Goal: Task Accomplishment & Management: Use online tool/utility

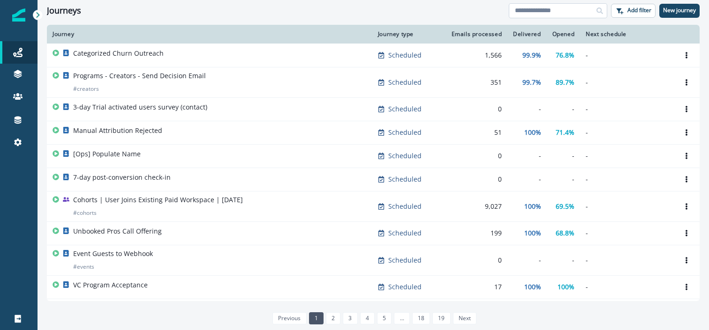
click at [584, 17] on input at bounding box center [557, 10] width 98 height 15
type input "********"
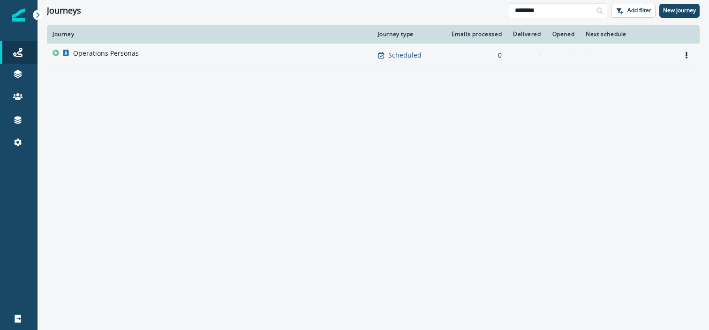
click at [282, 53] on div "Operations Personas" at bounding box center [209, 55] width 314 height 13
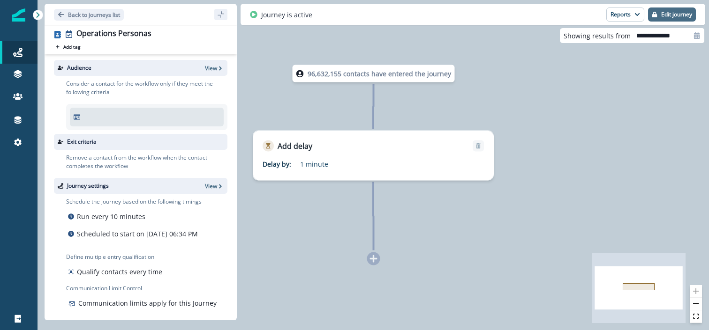
click at [655, 13] on icon "button" at bounding box center [654, 15] width 5 height 6
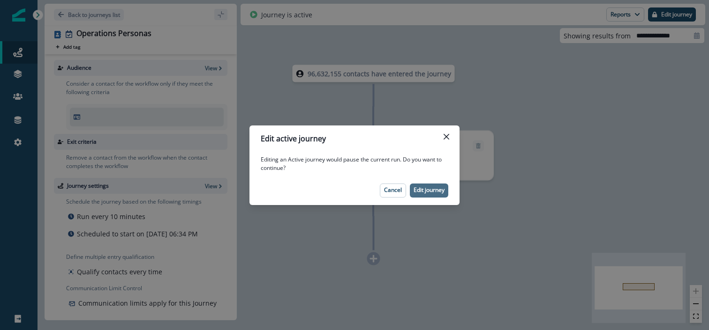
click at [430, 192] on p "Edit journey" at bounding box center [428, 190] width 31 height 7
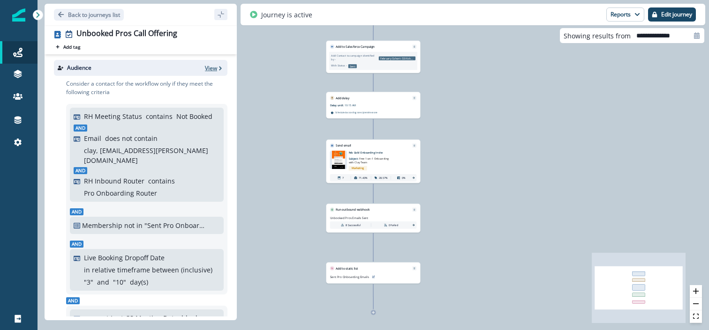
click at [213, 67] on p "View" at bounding box center [211, 68] width 12 height 8
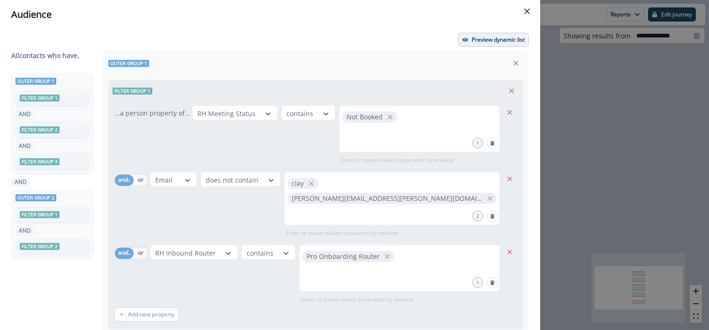
click at [480, 41] on p "Preview dynamic list" at bounding box center [497, 40] width 53 height 7
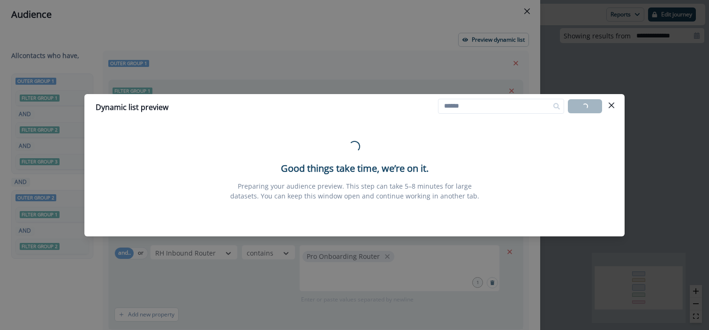
click at [547, 11] on div "Dynamic list preview Loading... Export list Loading... Good things take time, w…" at bounding box center [354, 165] width 709 height 330
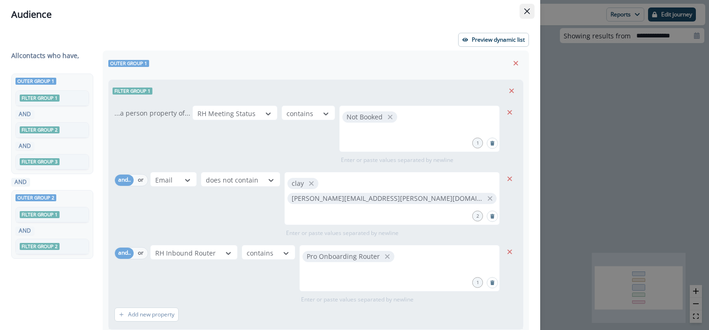
click at [521, 10] on button "Close" at bounding box center [526, 11] width 15 height 15
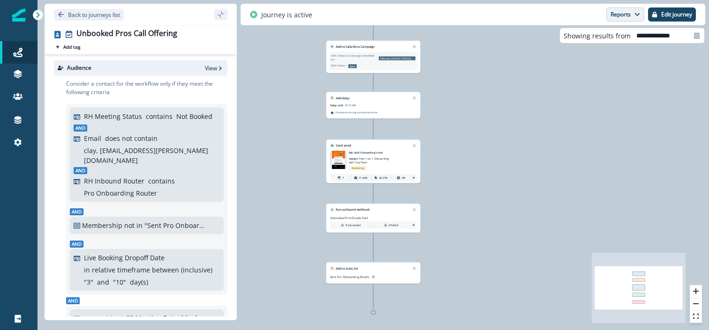
click at [629, 12] on button "Reports" at bounding box center [625, 14] width 38 height 14
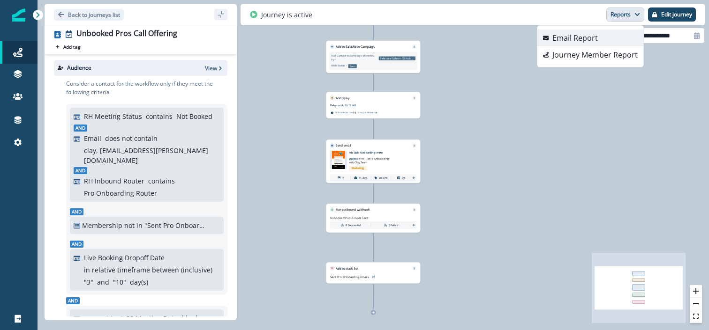
click at [602, 37] on button "Email Report" at bounding box center [590, 38] width 106 height 17
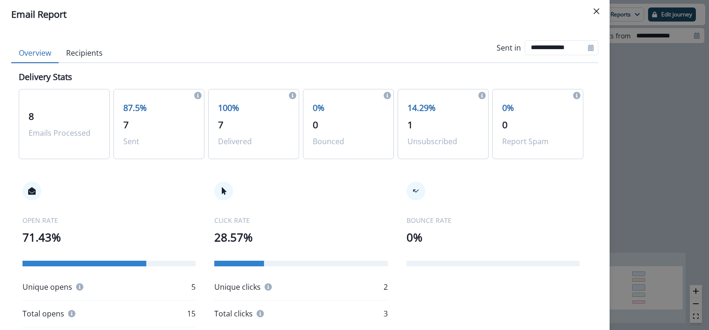
click at [86, 54] on button "Recipients" at bounding box center [85, 54] width 52 height 20
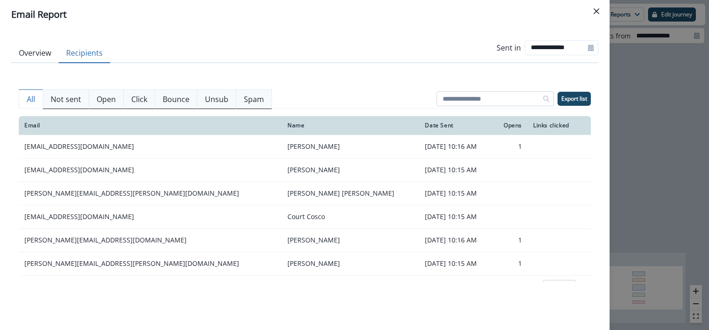
click at [464, 101] on input at bounding box center [494, 98] width 117 height 15
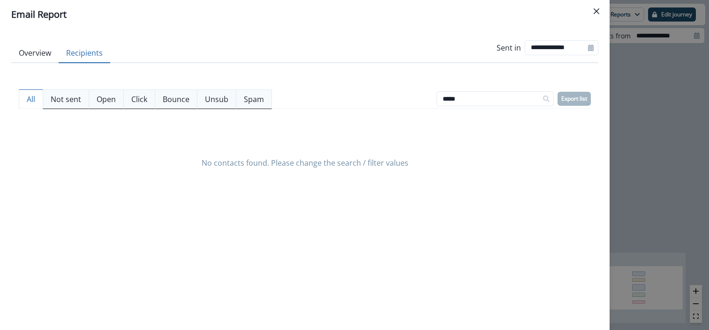
type input "*****"
click at [80, 97] on p "Not sent" at bounding box center [66, 99] width 30 height 11
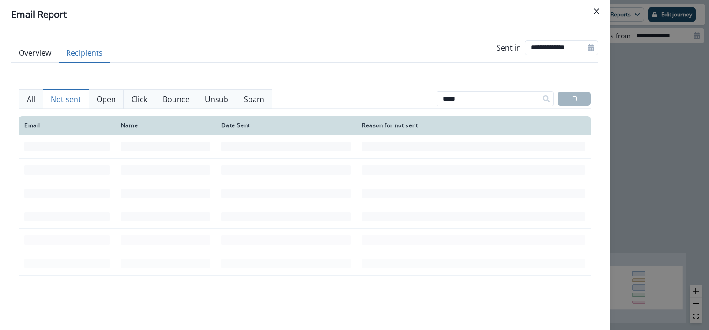
click at [113, 99] on p "Open" at bounding box center [106, 99] width 19 height 11
